Goal: Obtain resource: Obtain resource

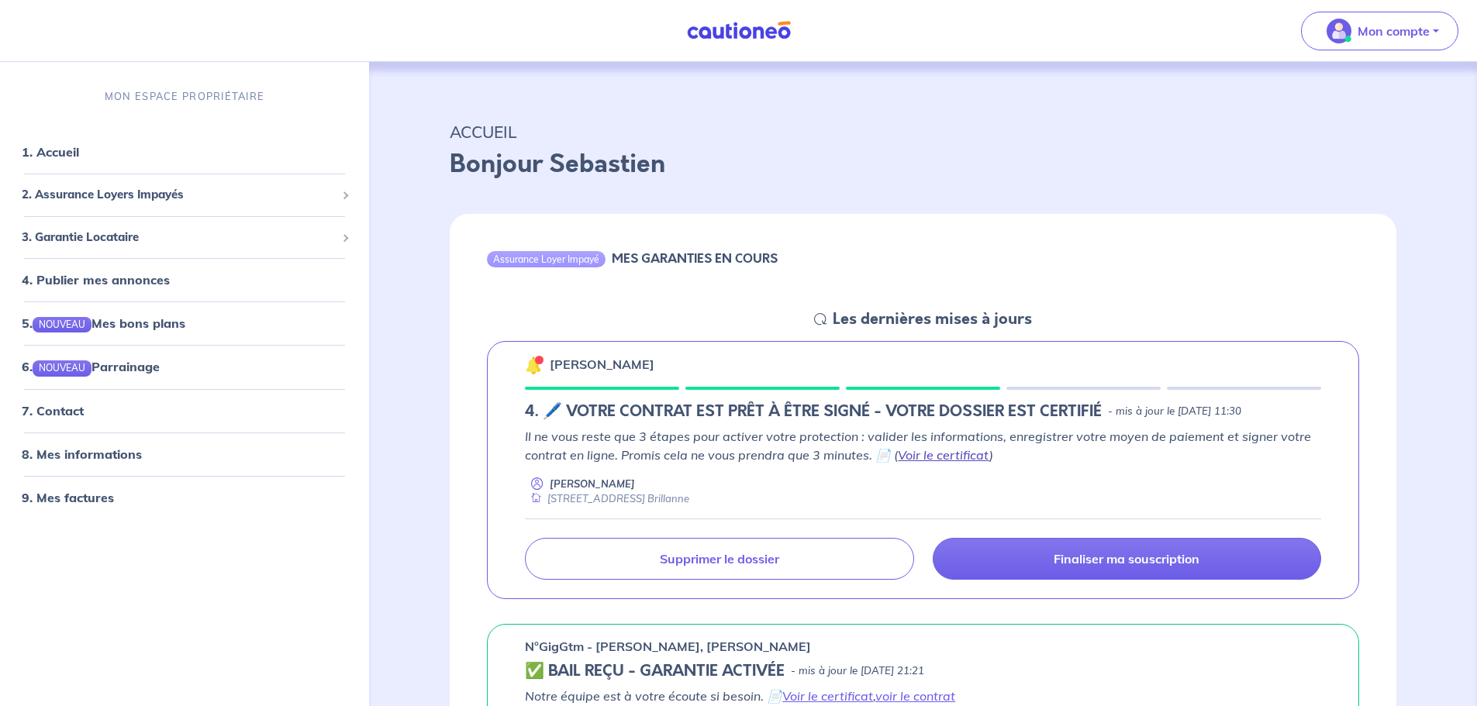
click at [951, 457] on link "Voir le certificat" at bounding box center [944, 455] width 92 height 16
